Goal: Navigation & Orientation: Go to known website

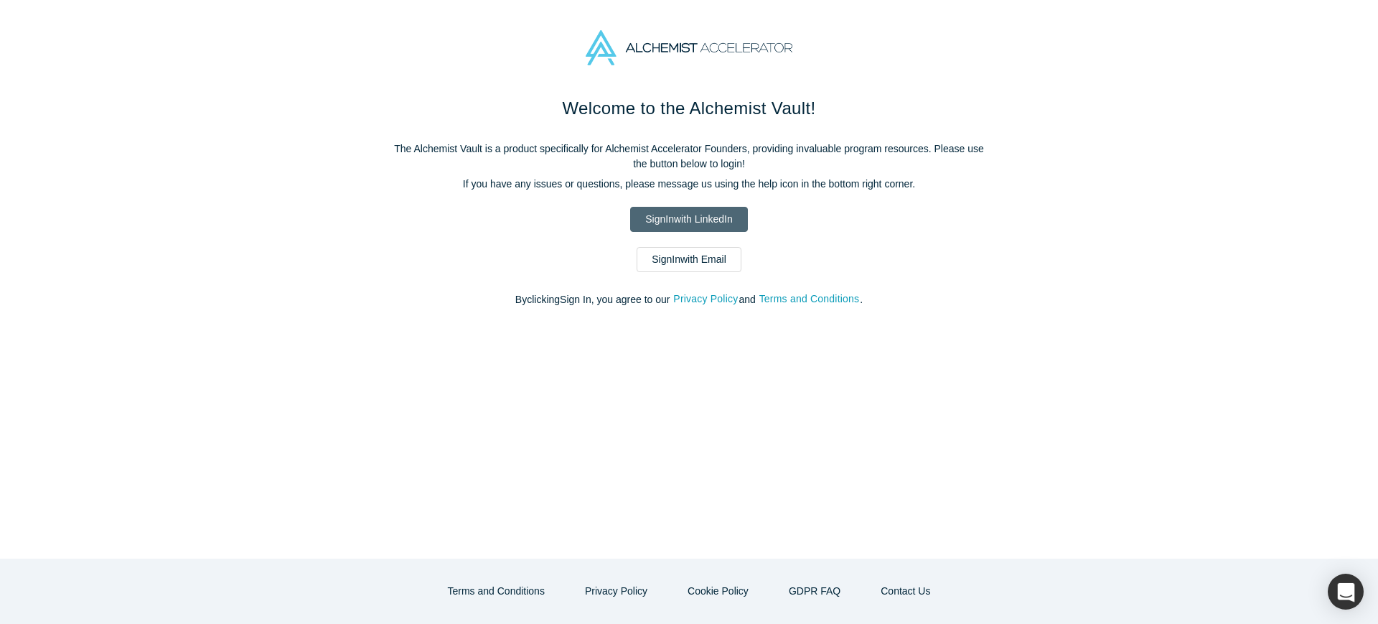
click at [692, 213] on link "Sign In with LinkedIn" at bounding box center [688, 219] width 117 height 25
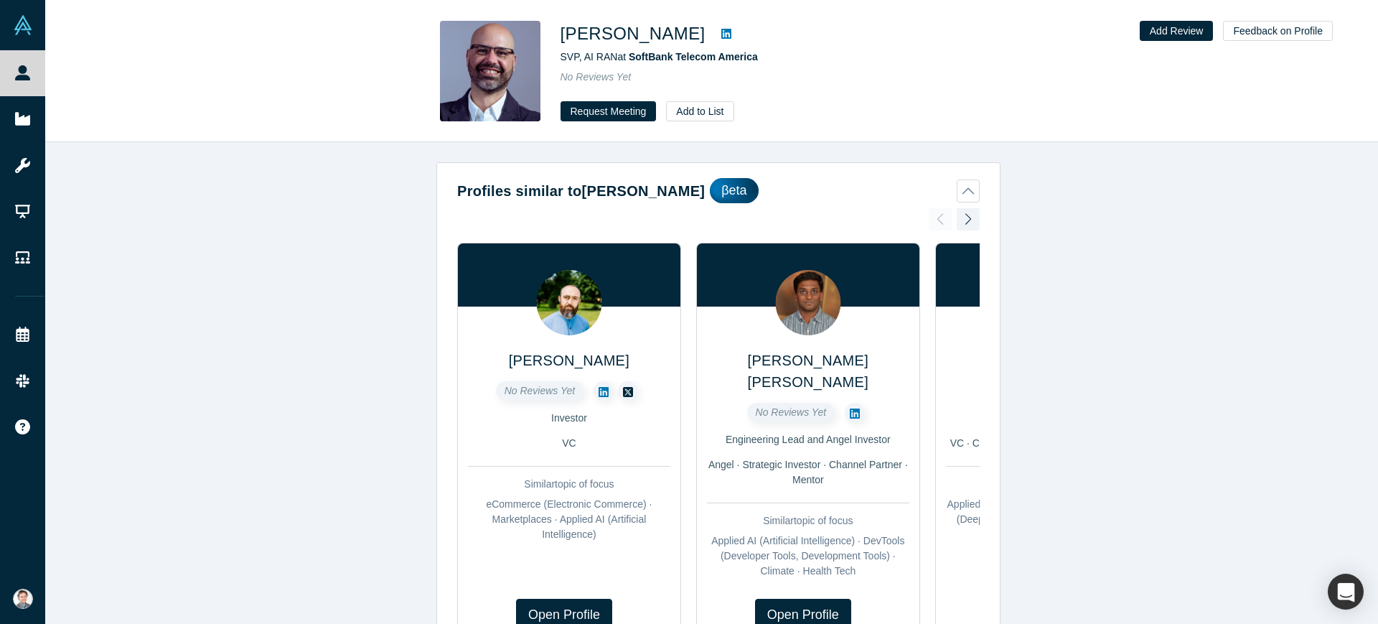
click at [731, 32] on icon at bounding box center [726, 34] width 10 height 10
